Goal: Task Accomplishment & Management: Manage account settings

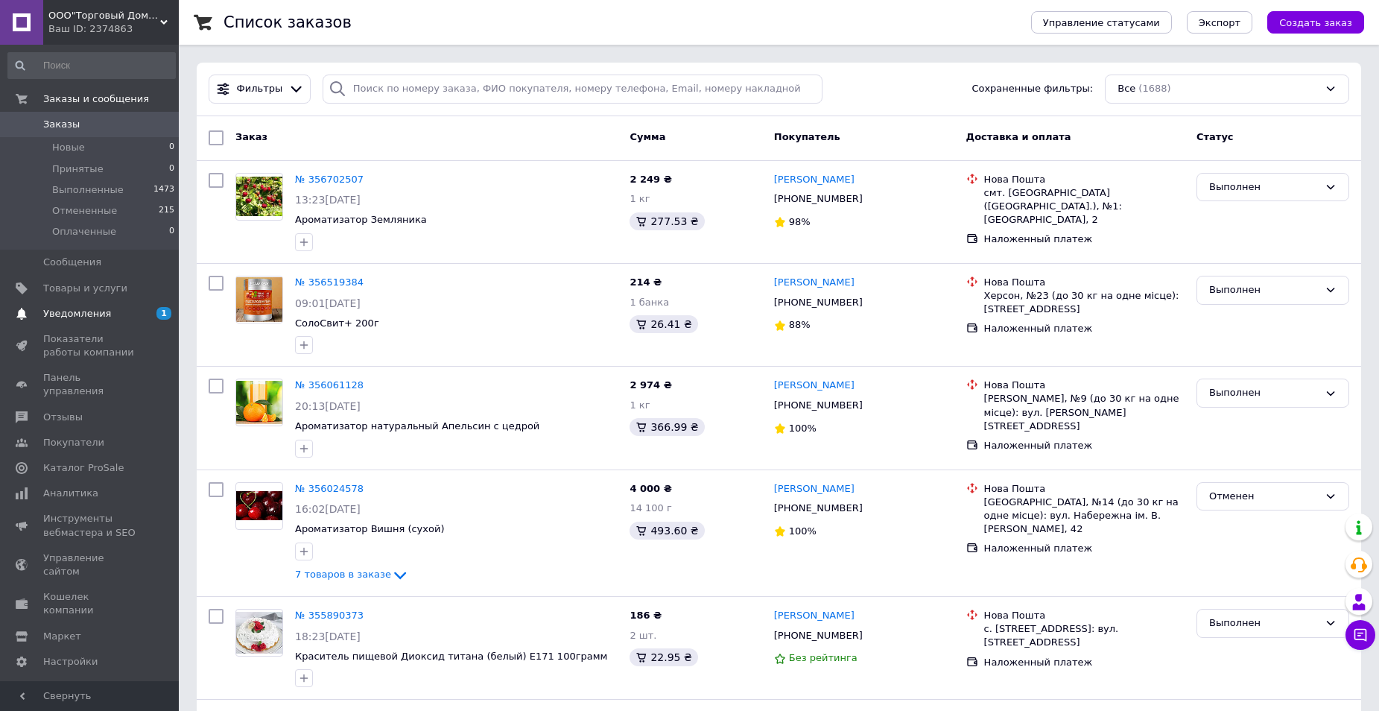
click at [104, 311] on span "Уведомления" at bounding box center [90, 313] width 95 height 13
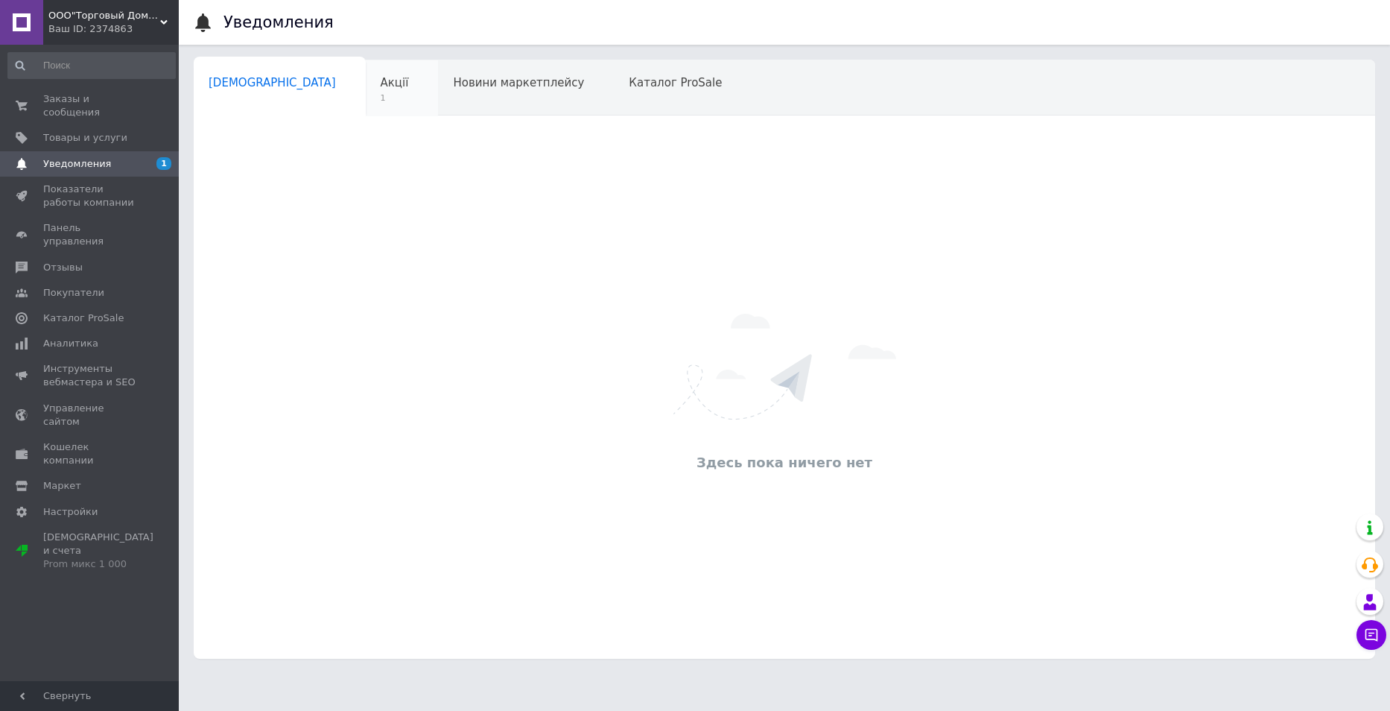
click at [381, 83] on span "Акції" at bounding box center [395, 82] width 28 height 13
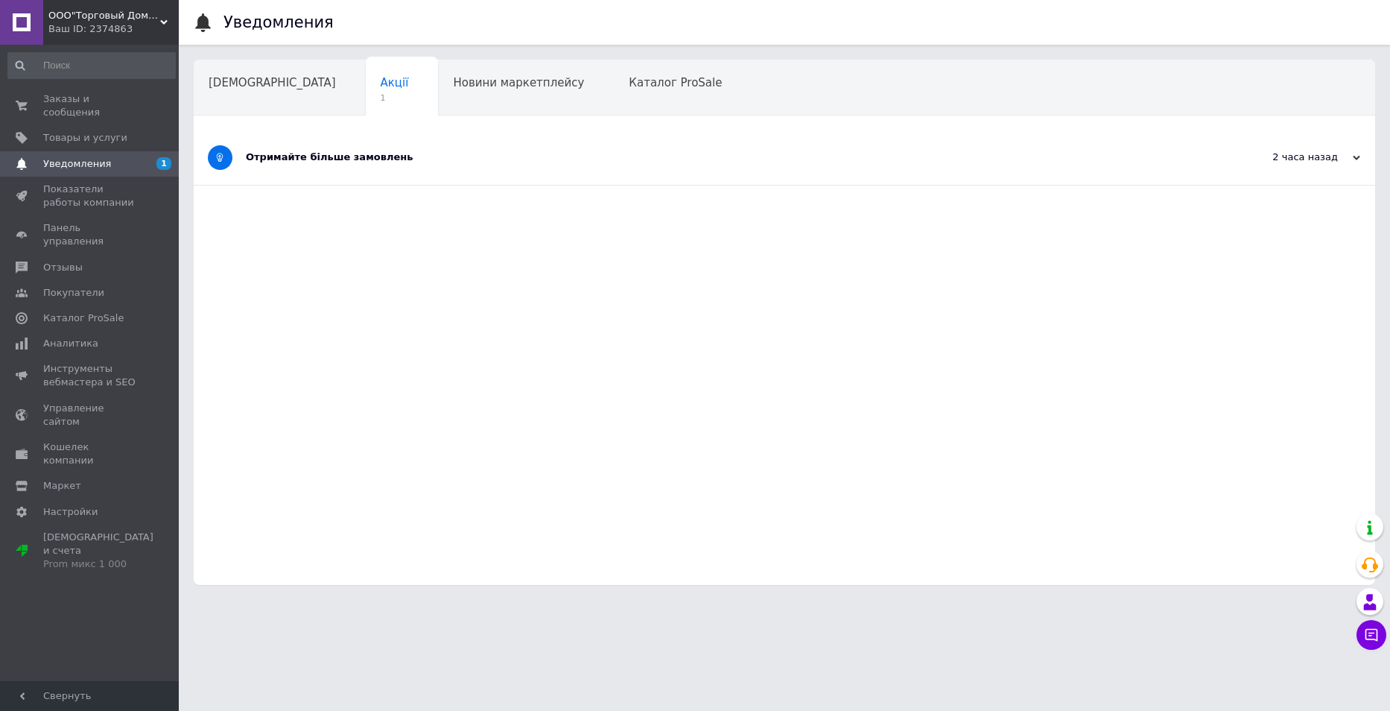
click at [326, 157] on div "Отримайте більше замовлень" at bounding box center [728, 156] width 965 height 13
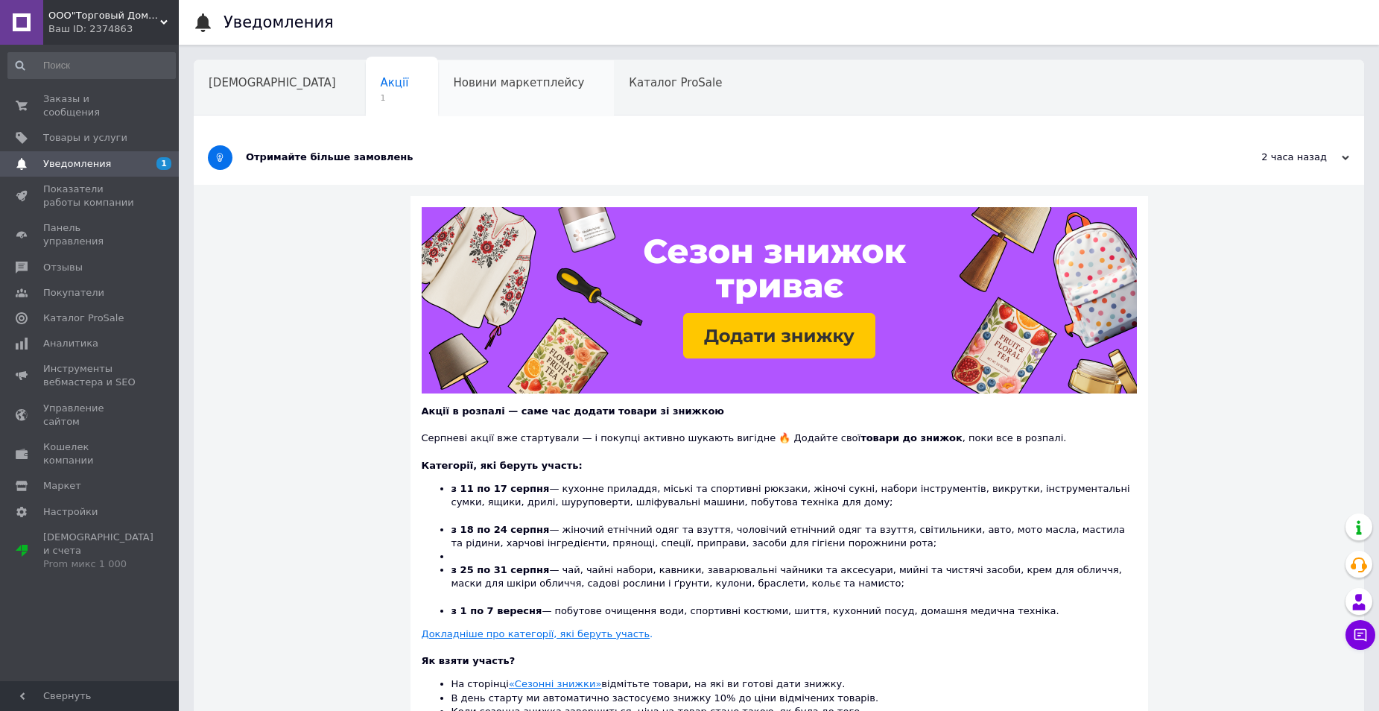
click at [438, 98] on div "Новини маркетплейсу" at bounding box center [526, 88] width 176 height 57
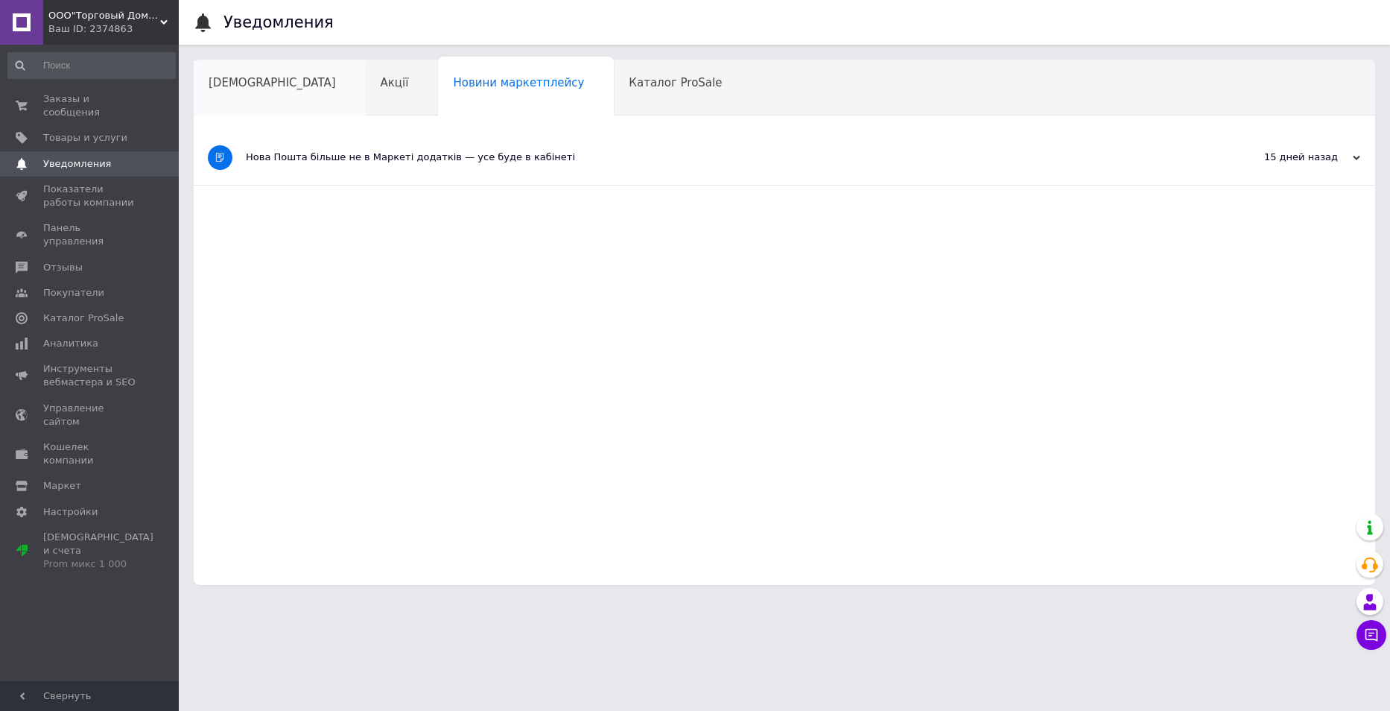
click at [247, 91] on div "[DEMOGRAPHIC_DATA]" at bounding box center [280, 88] width 172 height 57
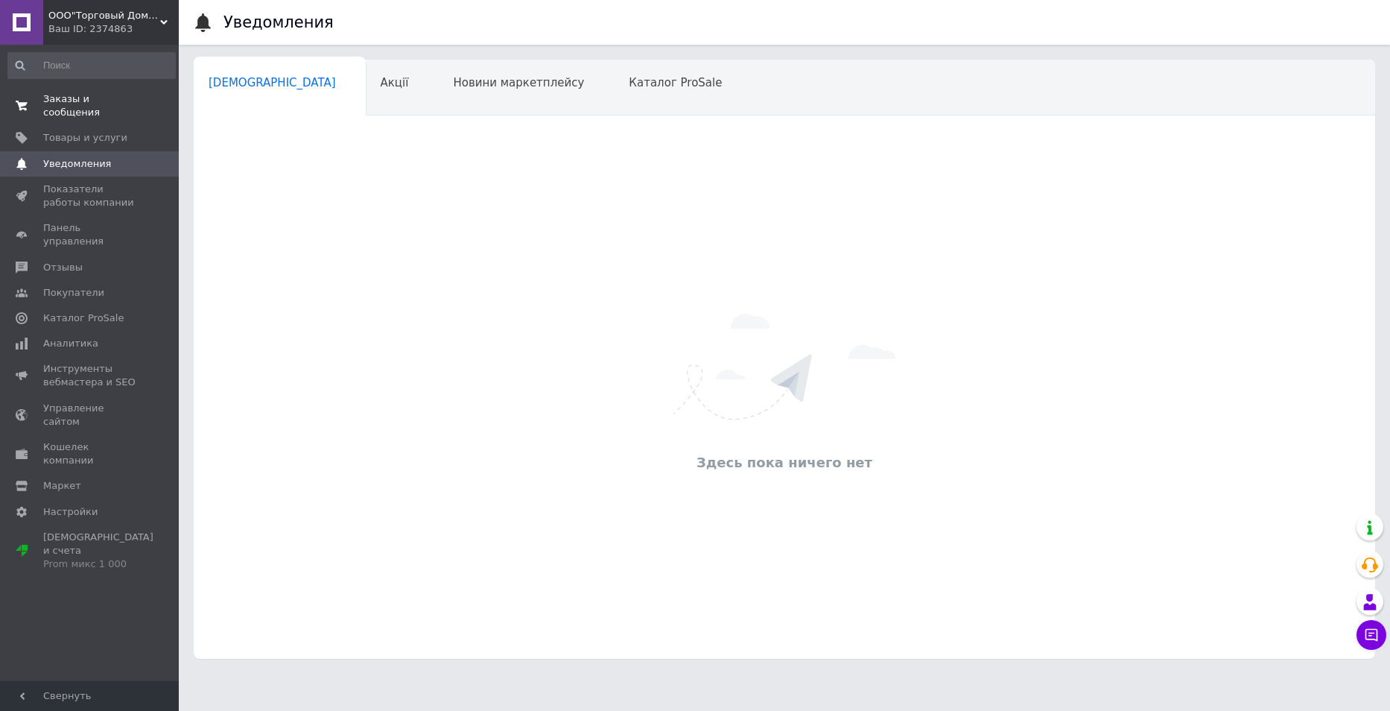
click at [100, 104] on span "Заказы и сообщения" at bounding box center [90, 105] width 95 height 27
